Goal: Task Accomplishment & Management: Manage account settings

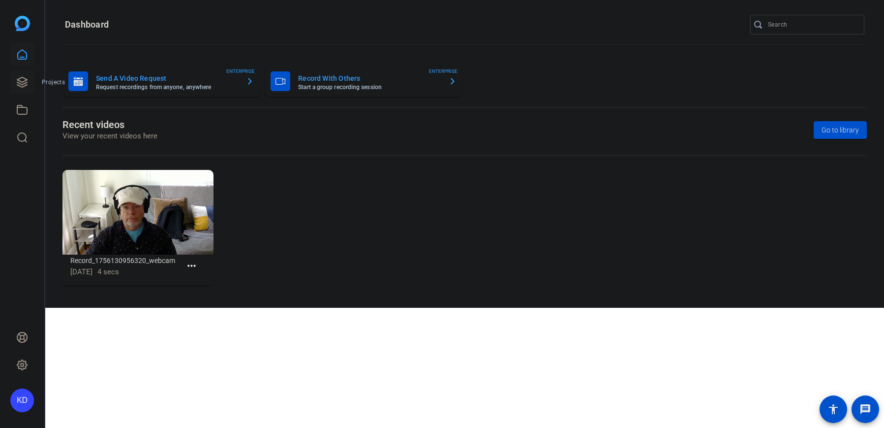
click at [21, 78] on icon at bounding box center [22, 82] width 10 height 10
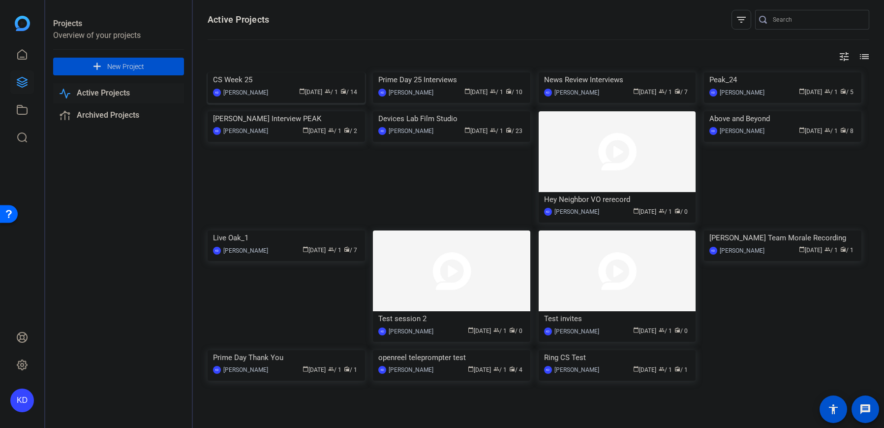
click at [228, 87] on div "CS Week 25" at bounding box center [286, 79] width 147 height 15
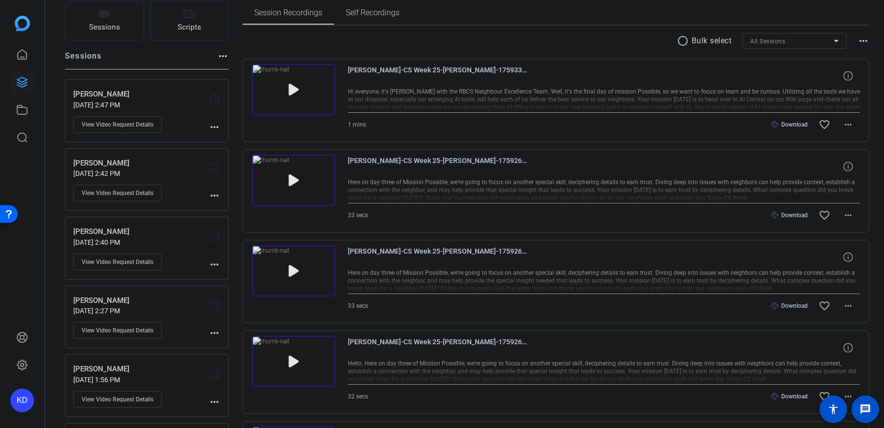
scroll to position [71, 0]
click at [116, 328] on span "View Video Request Details" at bounding box center [118, 330] width 72 height 8
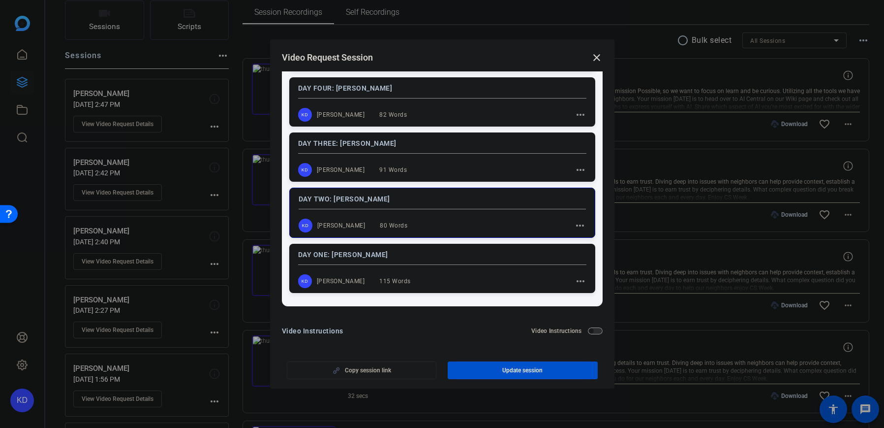
scroll to position [208, 0]
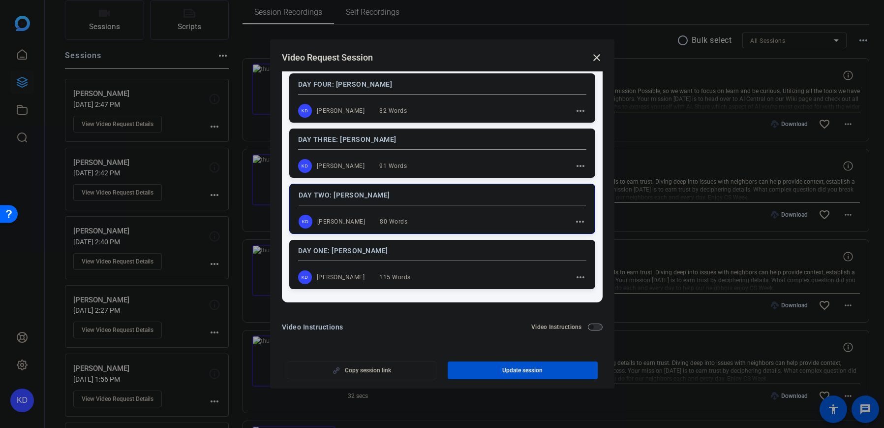
click at [594, 58] on mat-icon "close" at bounding box center [597, 58] width 12 height 12
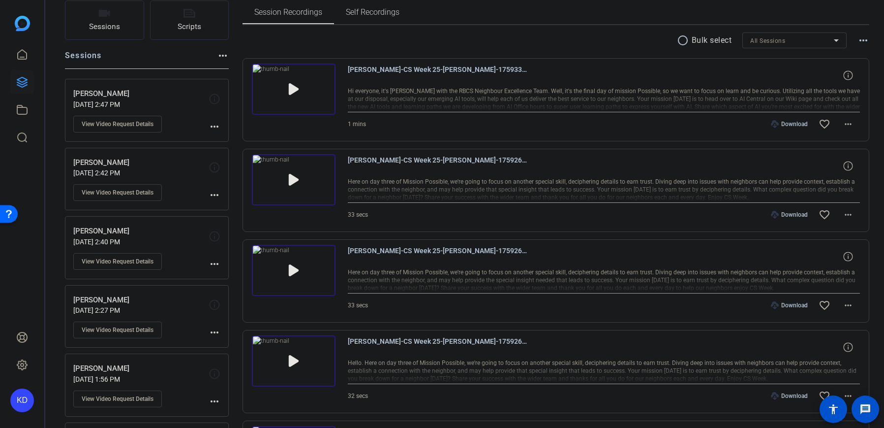
click at [213, 330] on mat-icon "more_horiz" at bounding box center [215, 332] width 12 height 12
click at [213, 330] on div at bounding box center [442, 214] width 884 height 428
click at [99, 298] on p "[PERSON_NAME]" at bounding box center [140, 299] width 135 height 11
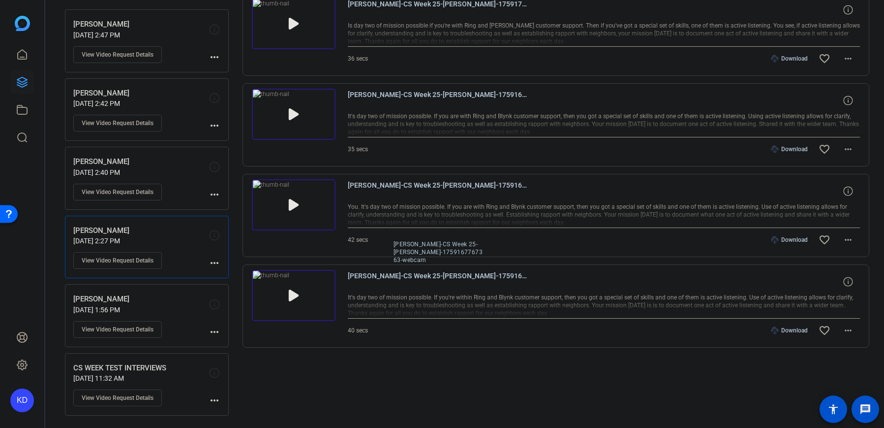
scroll to position [96, 0]
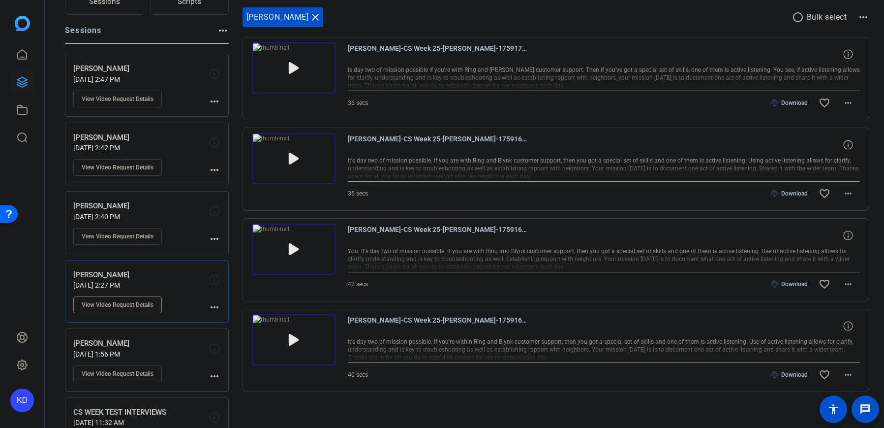
click at [122, 307] on span "View Video Request Details" at bounding box center [118, 305] width 72 height 8
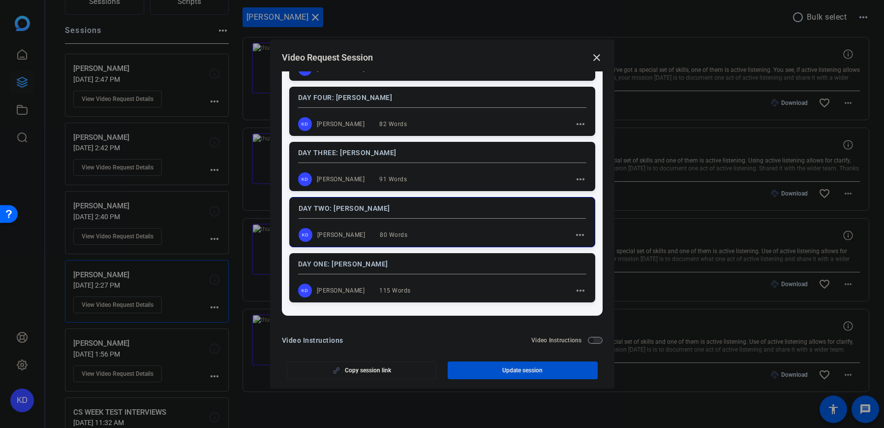
scroll to position [208, 0]
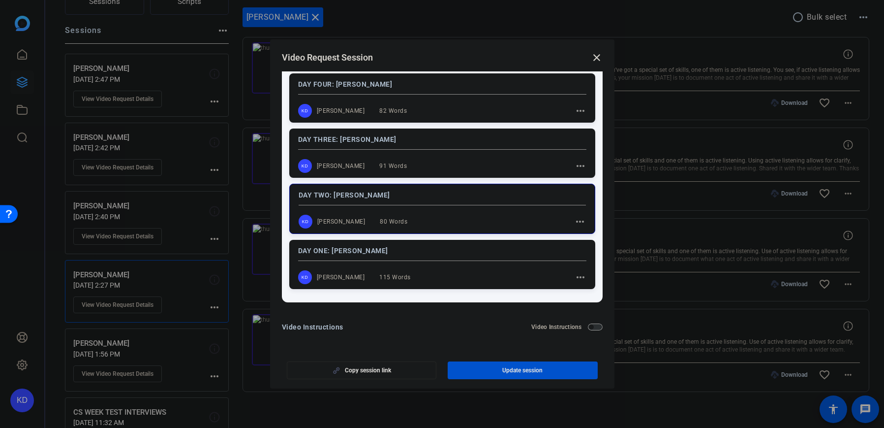
click at [581, 221] on div "DAY TWO: [PERSON_NAME] KD [PERSON_NAME] 80 Words more_horiz" at bounding box center [442, 209] width 306 height 50
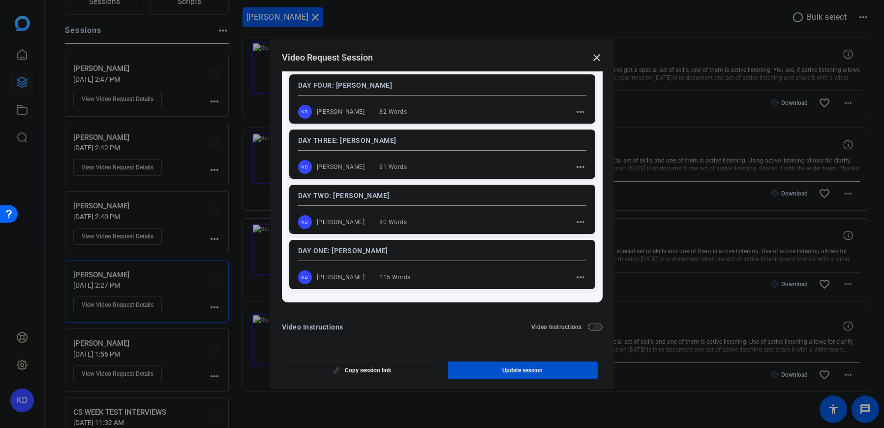
click at [577, 221] on mat-icon "more_horiz" at bounding box center [581, 222] width 12 height 12
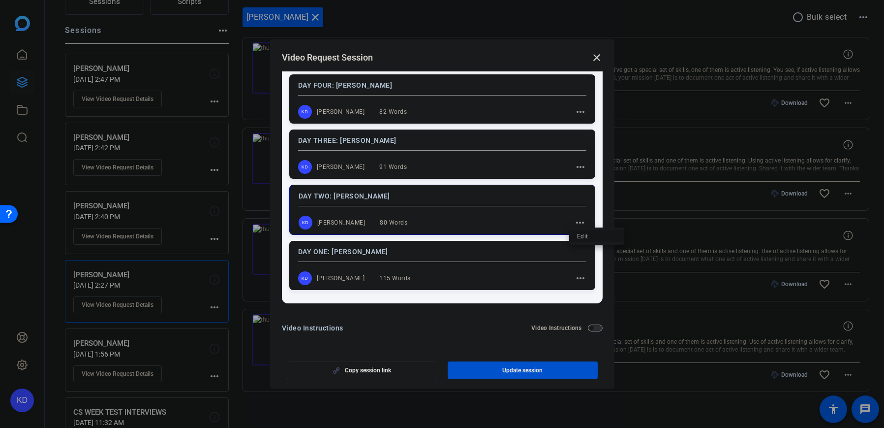
click at [576, 237] on button "Edit" at bounding box center [596, 236] width 55 height 12
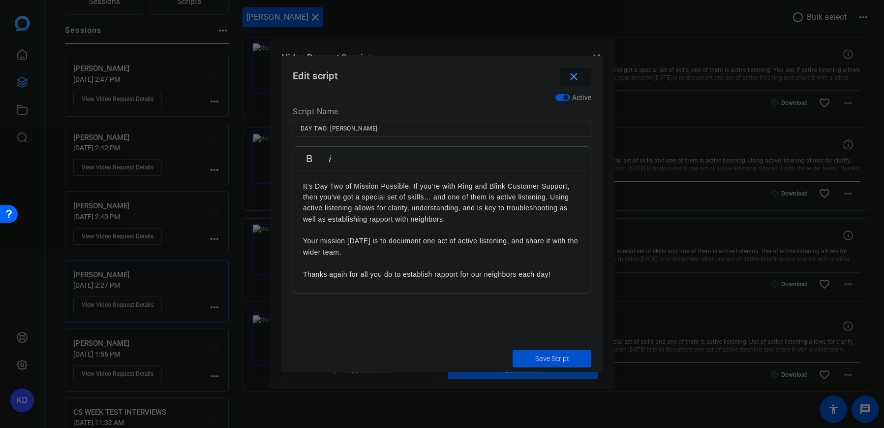
click at [573, 75] on mat-icon "close" at bounding box center [574, 77] width 12 height 12
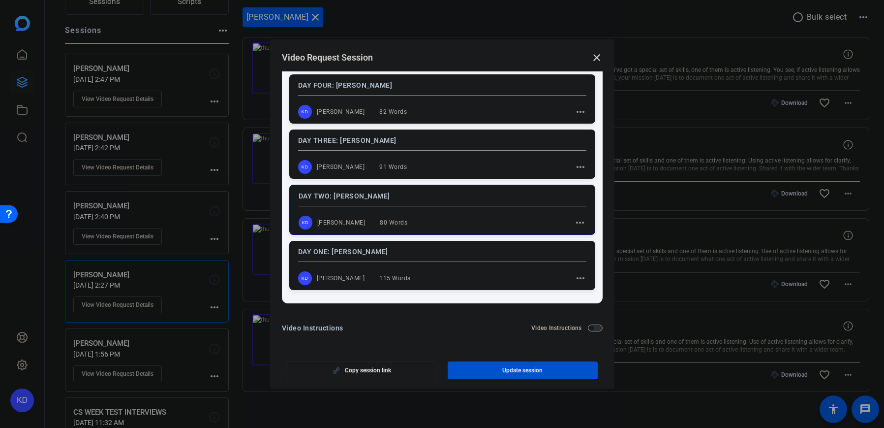
click at [597, 58] on mat-icon "close" at bounding box center [597, 58] width 12 height 12
